Goal: Task Accomplishment & Management: Manage account settings

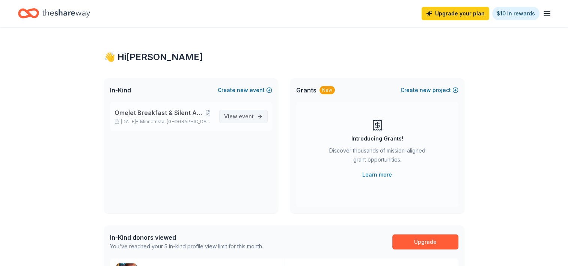
click at [238, 121] on span "View event" at bounding box center [239, 116] width 30 height 9
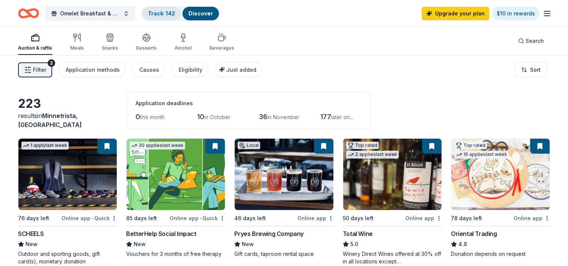
click at [162, 15] on link "Track · 142" at bounding box center [161, 13] width 27 height 6
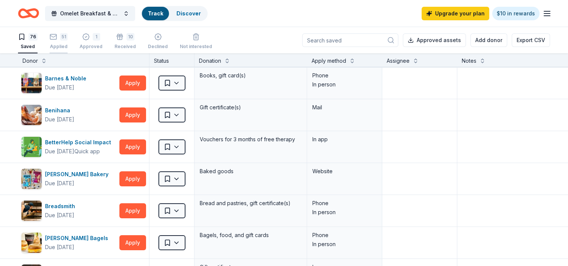
click at [52, 39] on rect "button" at bounding box center [53, 36] width 6 height 5
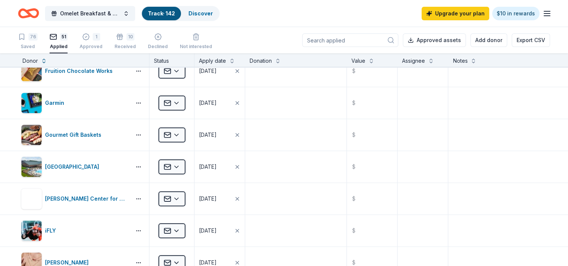
scroll to position [648, 0]
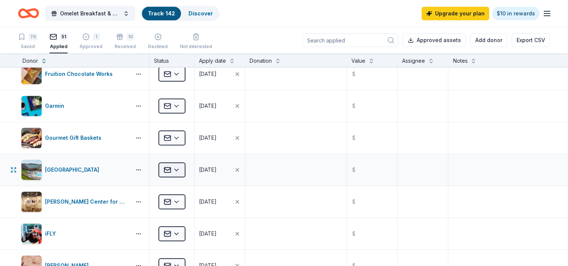
click at [177, 164] on html "Omelet Breakfast & Silent Auction Fundraiser Track · 142 Discover Upgrade your …" at bounding box center [284, 133] width 568 height 266
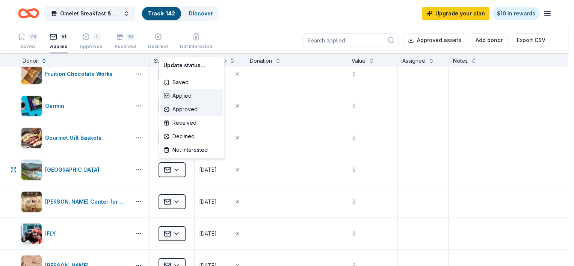
click at [188, 108] on div "Approved" at bounding box center [191, 110] width 62 height 14
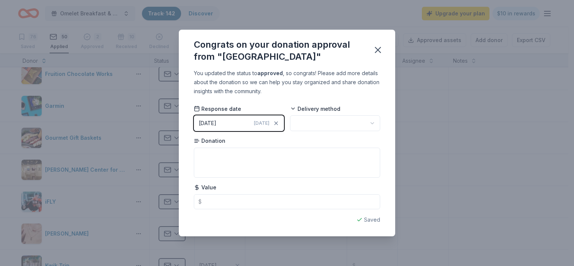
click at [320, 122] on html "Omelet Breakfast & Silent Auction Fundraiser Track · 142 Discover Upgrade your …" at bounding box center [287, 133] width 574 height 266
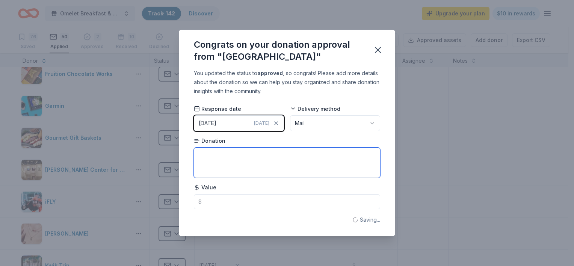
click at [273, 162] on textarea at bounding box center [287, 163] width 186 height 30
click at [292, 163] on textarea "1 night stay + 4 watera" at bounding box center [287, 163] width 186 height 30
type textarea "1 night stay + 4 waterrpark pases"
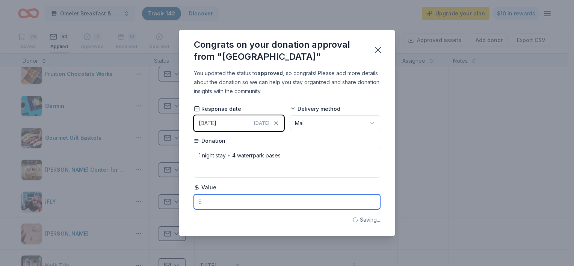
click at [274, 200] on input "text" at bounding box center [287, 201] width 186 height 15
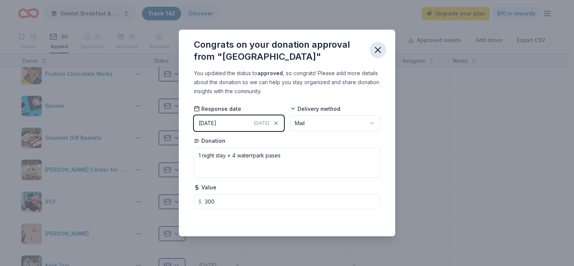
type input "300.00"
click at [376, 50] on icon "button" at bounding box center [378, 50] width 11 height 11
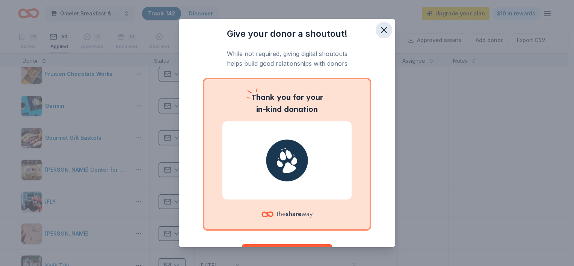
click at [379, 29] on icon "button" at bounding box center [384, 30] width 11 height 11
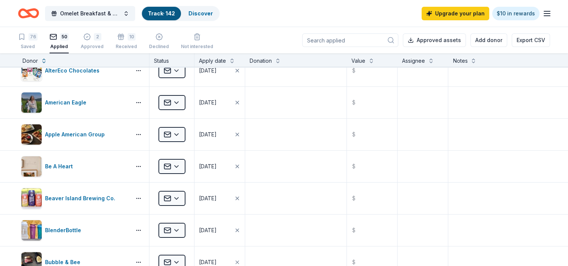
scroll to position [0, 0]
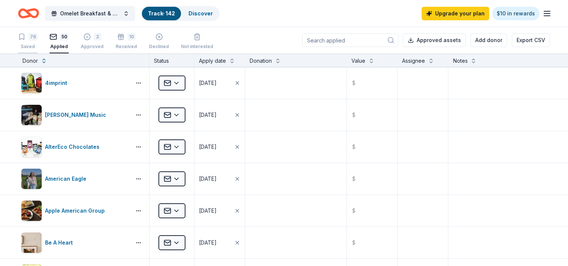
click at [25, 42] on div "76 Saved" at bounding box center [28, 41] width 20 height 17
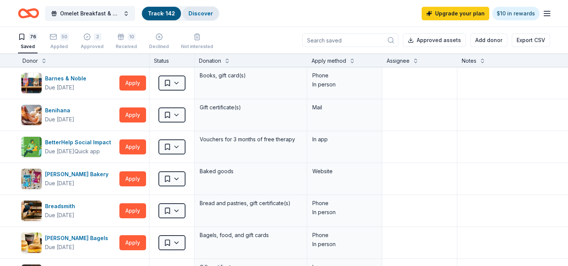
click at [206, 13] on link "Discover" at bounding box center [201, 13] width 24 height 6
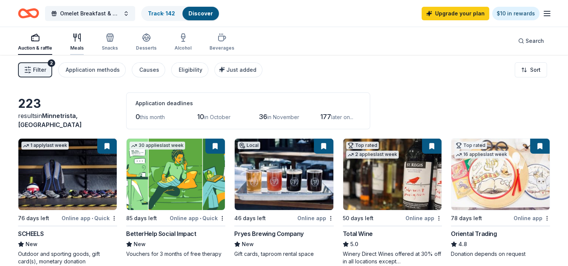
click at [77, 41] on icon "button" at bounding box center [77, 37] width 9 height 9
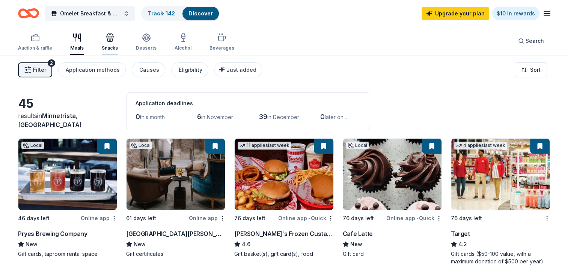
click at [112, 41] on icon "button" at bounding box center [110, 37] width 9 height 9
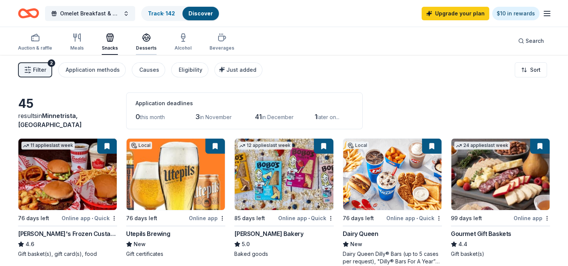
click at [148, 41] on icon "button" at bounding box center [146, 37] width 9 height 9
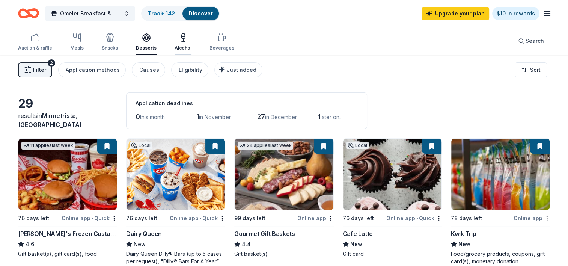
click at [182, 43] on div "Alcohol" at bounding box center [183, 42] width 17 height 18
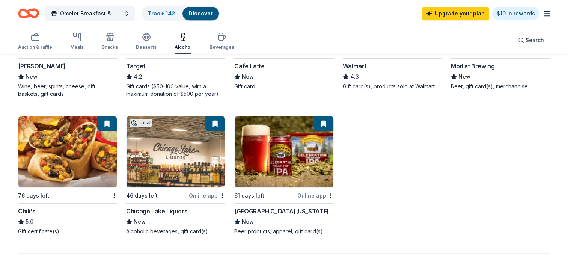
scroll to position [434, 0]
